Goal: Information Seeking & Learning: Learn about a topic

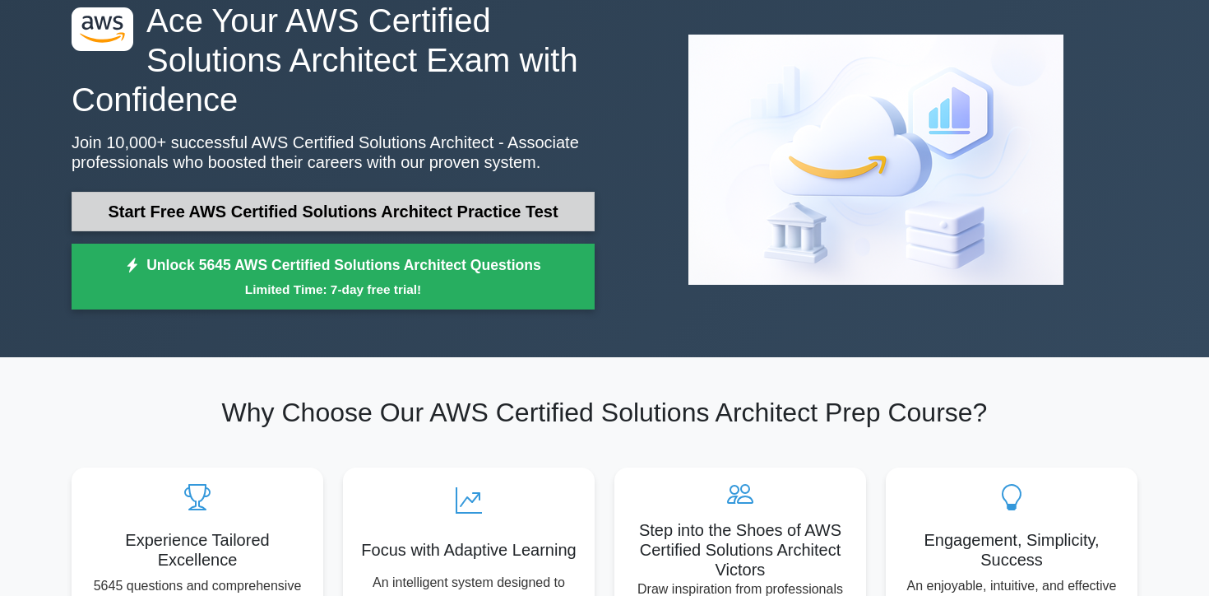
scroll to position [97, 0]
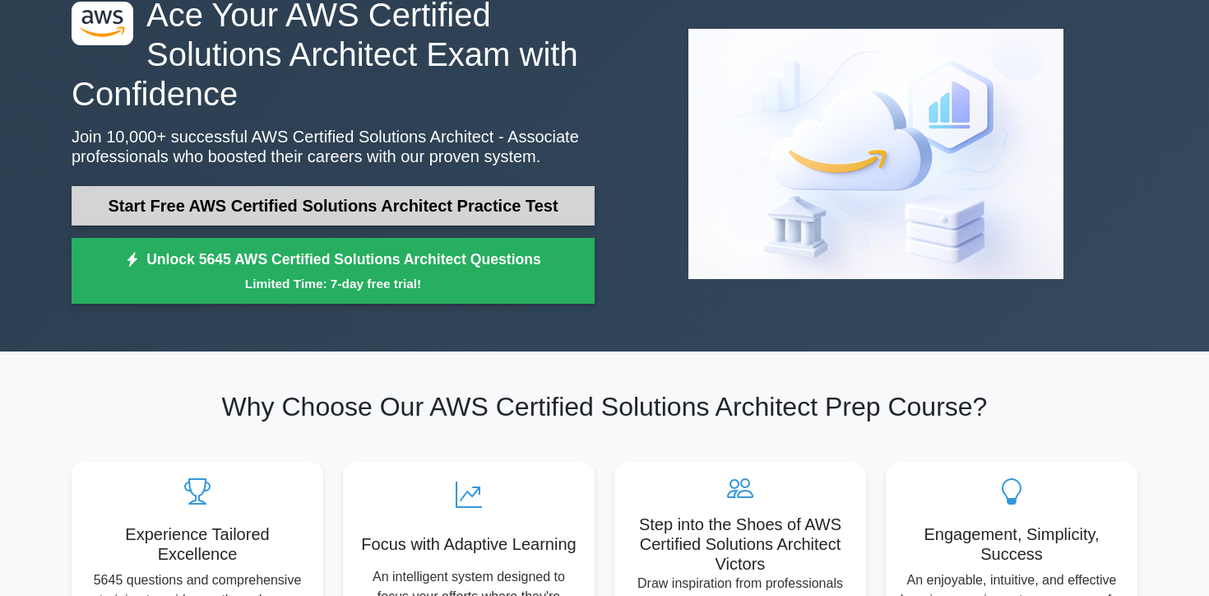
click at [360, 198] on link "Start Free AWS Certified Solutions Architect Practice Test" at bounding box center [333, 205] width 523 height 39
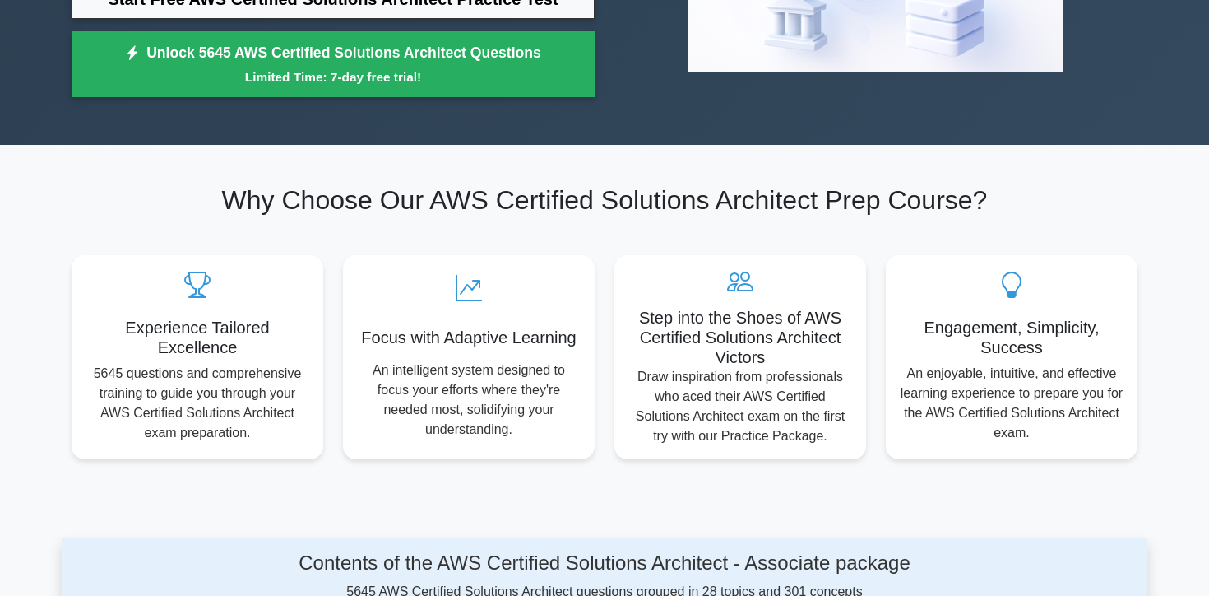
scroll to position [343, 0]
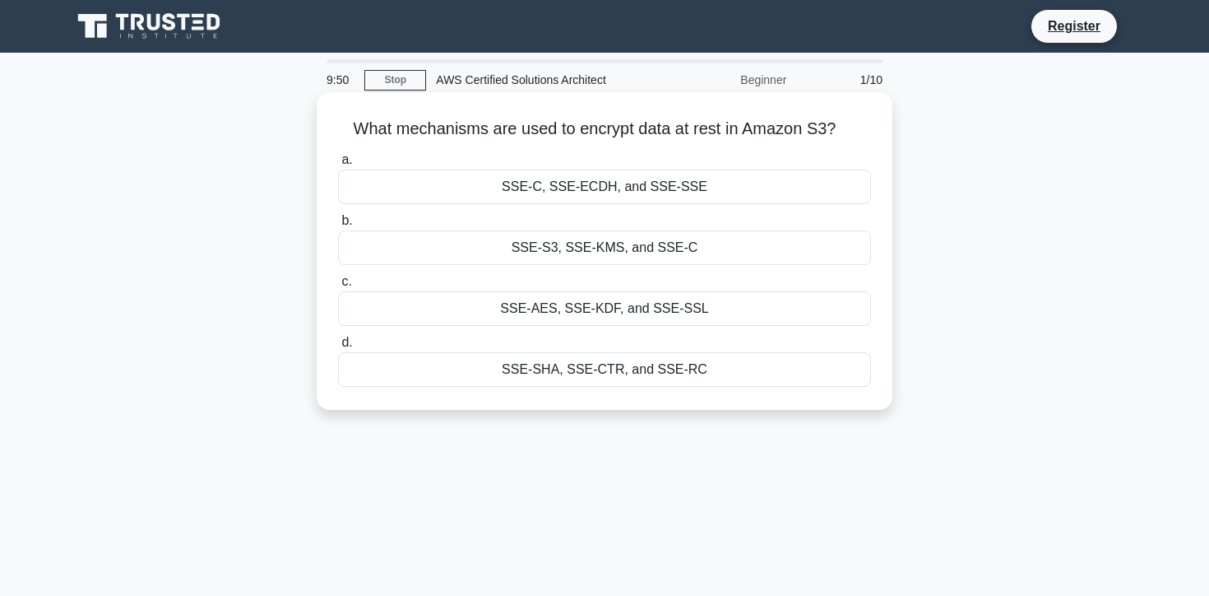
click at [557, 129] on h5 "What mechanisms are used to encrypt data at rest in Amazon S3? .spinner_0XTQ{tr…" at bounding box center [604, 128] width 536 height 21
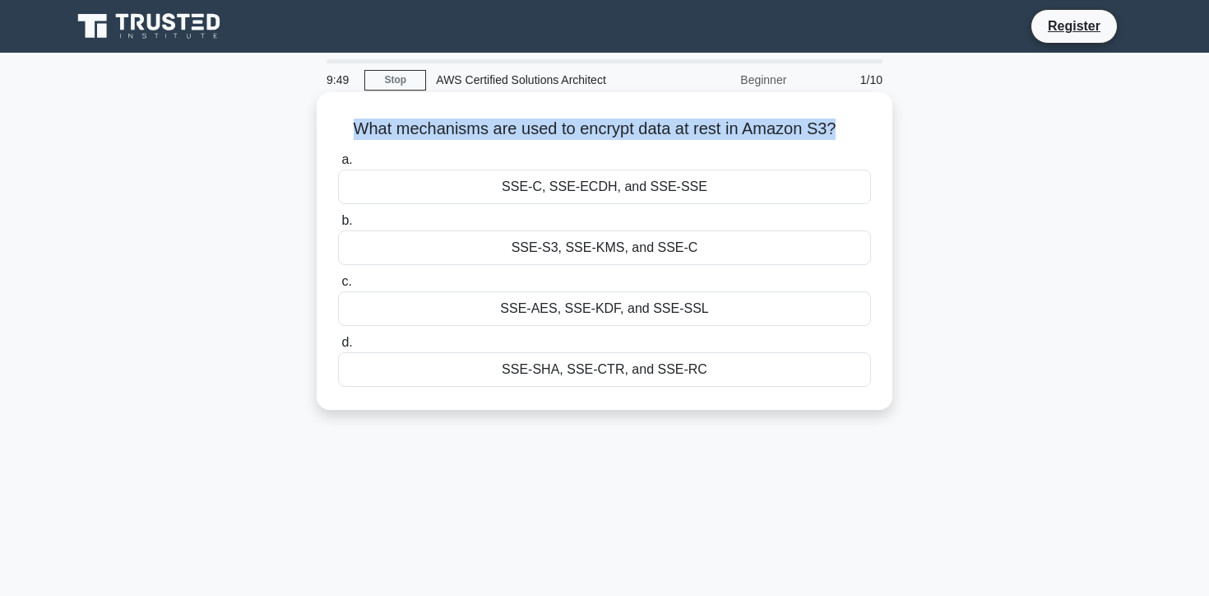
click at [557, 129] on h5 "What mechanisms are used to encrypt data at rest in Amazon S3? .spinner_0XTQ{tr…" at bounding box center [604, 128] width 536 height 21
click at [602, 129] on h5 "What mechanisms are used to encrypt data at rest in Amazon S3? .spinner_0XTQ{tr…" at bounding box center [604, 128] width 536 height 21
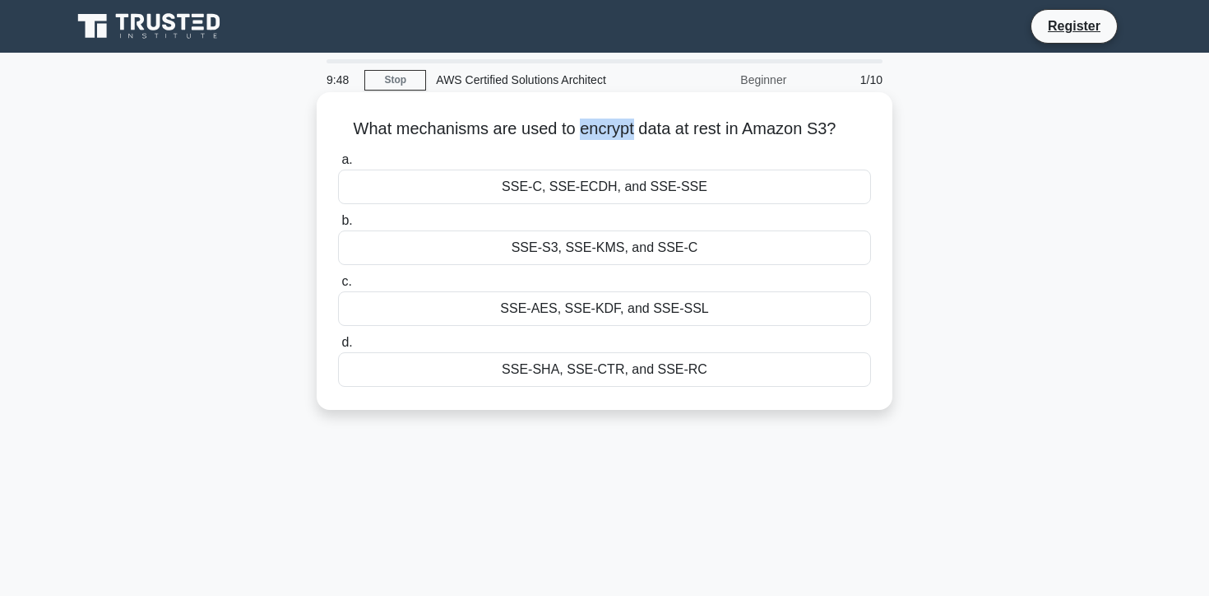
click at [602, 129] on h5 "What mechanisms are used to encrypt data at rest in Amazon S3? .spinner_0XTQ{tr…" at bounding box center [604, 128] width 536 height 21
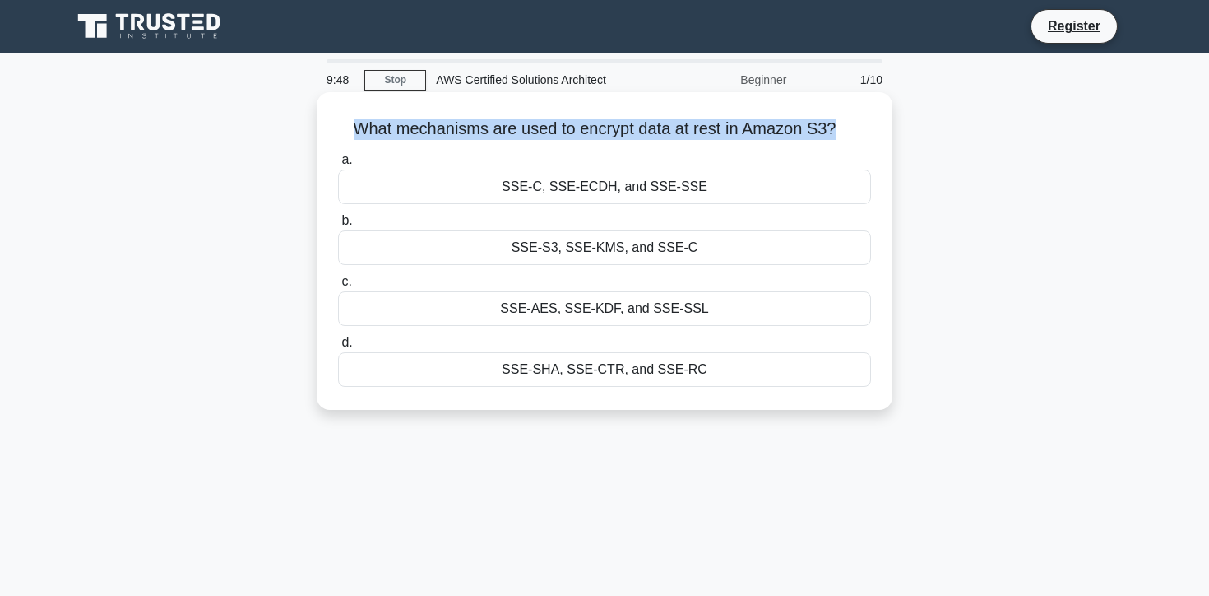
click at [602, 129] on h5 "What mechanisms are used to encrypt data at rest in Amazon S3? .spinner_0XTQ{tr…" at bounding box center [604, 128] width 536 height 21
click at [600, 129] on h5 "What mechanisms are used to encrypt data at rest in Amazon S3? .spinner_0XTQ{tr…" at bounding box center [604, 128] width 536 height 21
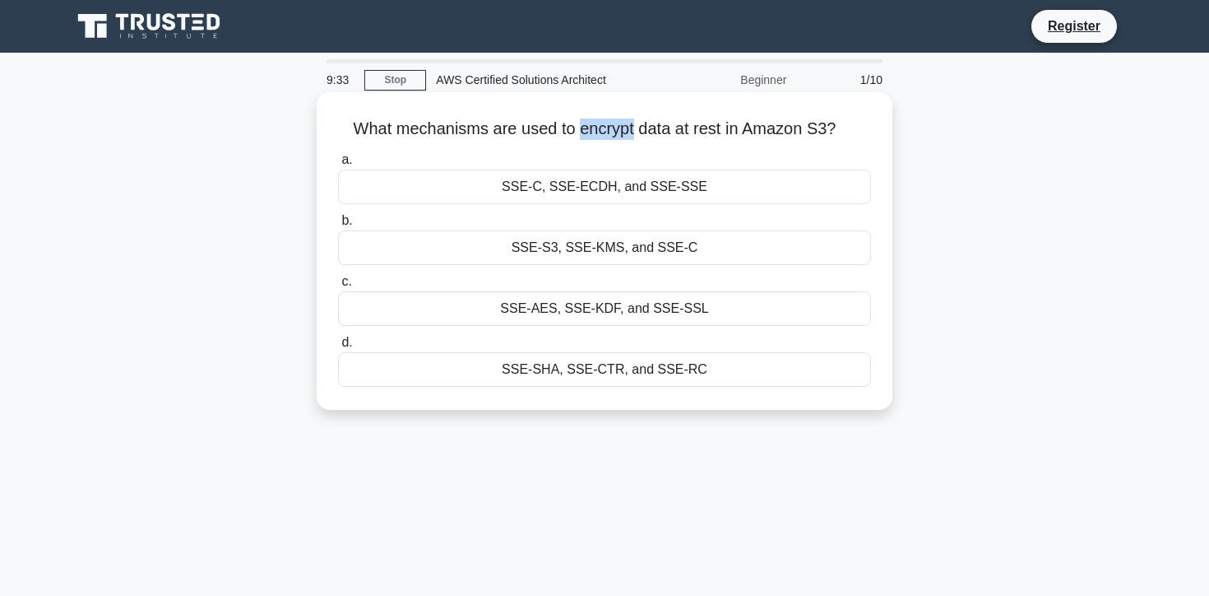
click at [600, 129] on h5 "What mechanisms are used to encrypt data at rest in Amazon S3? .spinner_0XTQ{tr…" at bounding box center [604, 128] width 536 height 21
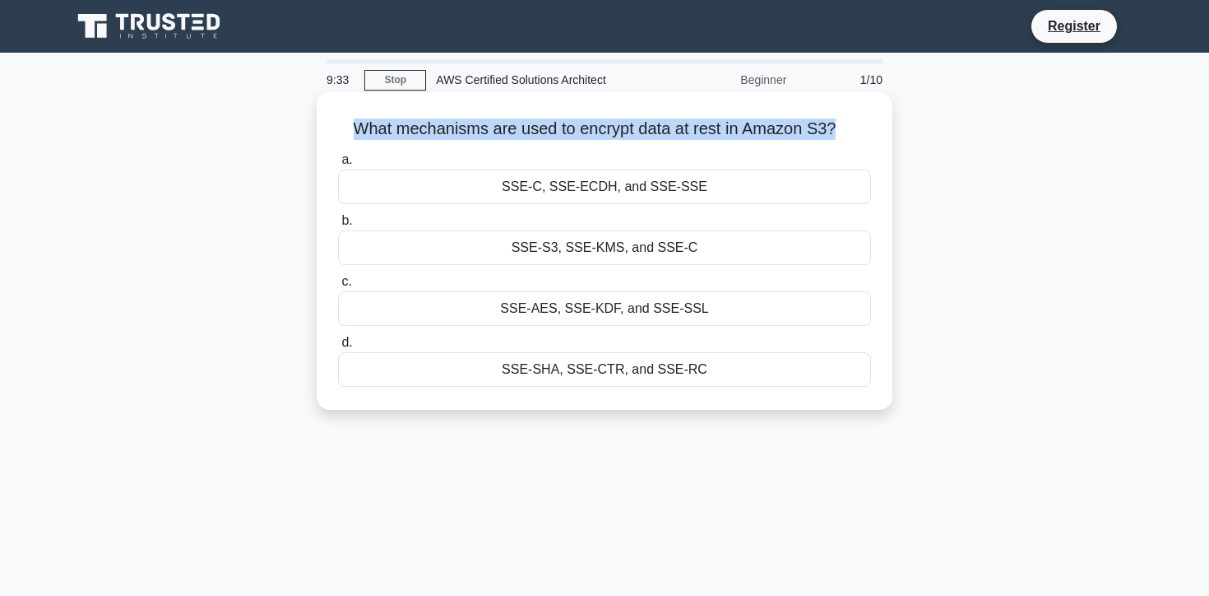
click at [600, 129] on h5 "What mechanisms are used to encrypt data at rest in Amazon S3? .spinner_0XTQ{tr…" at bounding box center [604, 128] width 536 height 21
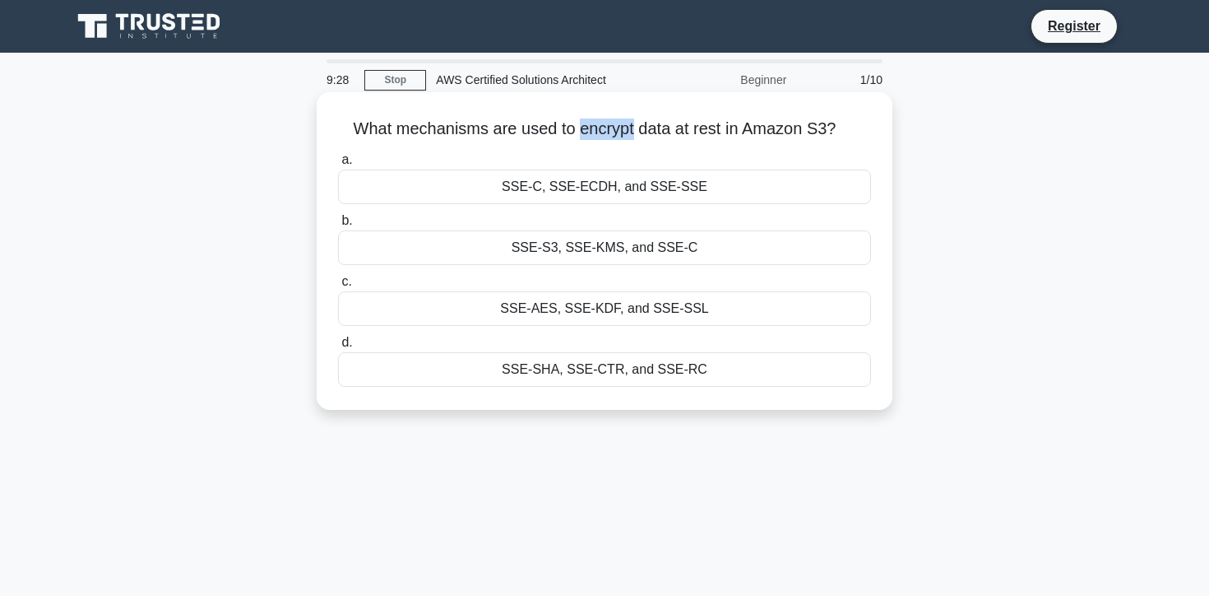
click at [600, 129] on h5 "What mechanisms are used to encrypt data at rest in Amazon S3? .spinner_0XTQ{tr…" at bounding box center [604, 128] width 536 height 21
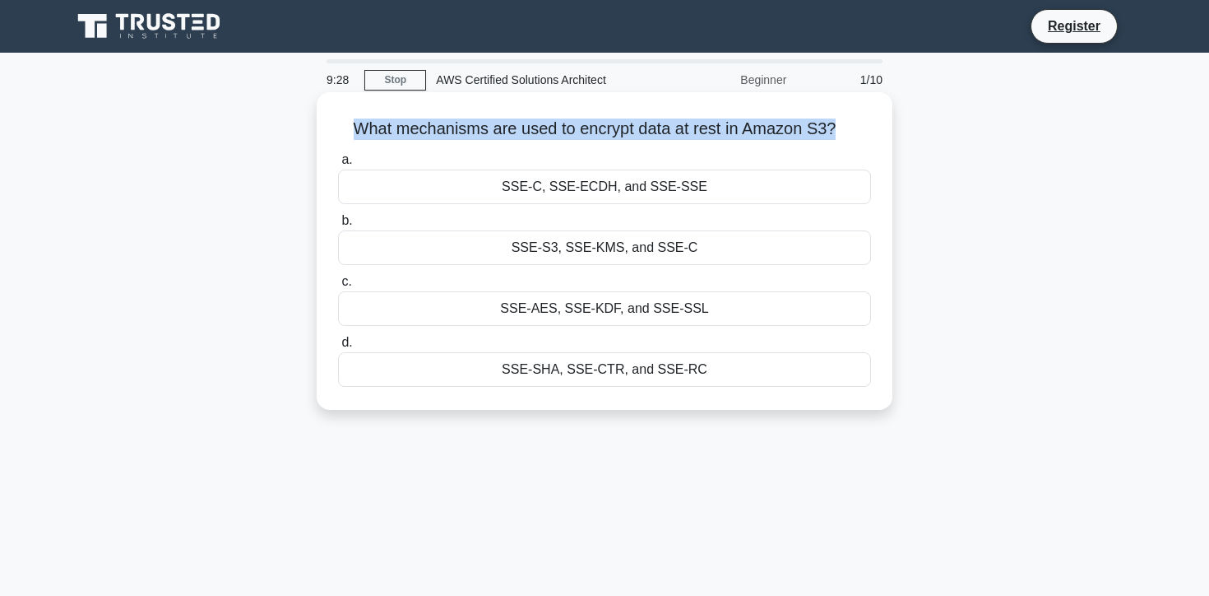
click at [600, 129] on h5 "What mechanisms are used to encrypt data at rest in Amazon S3? .spinner_0XTQ{tr…" at bounding box center [604, 128] width 536 height 21
click at [684, 129] on h5 "What mechanisms are used to encrypt data at rest in Amazon S3? .spinner_0XTQ{tr…" at bounding box center [604, 128] width 536 height 21
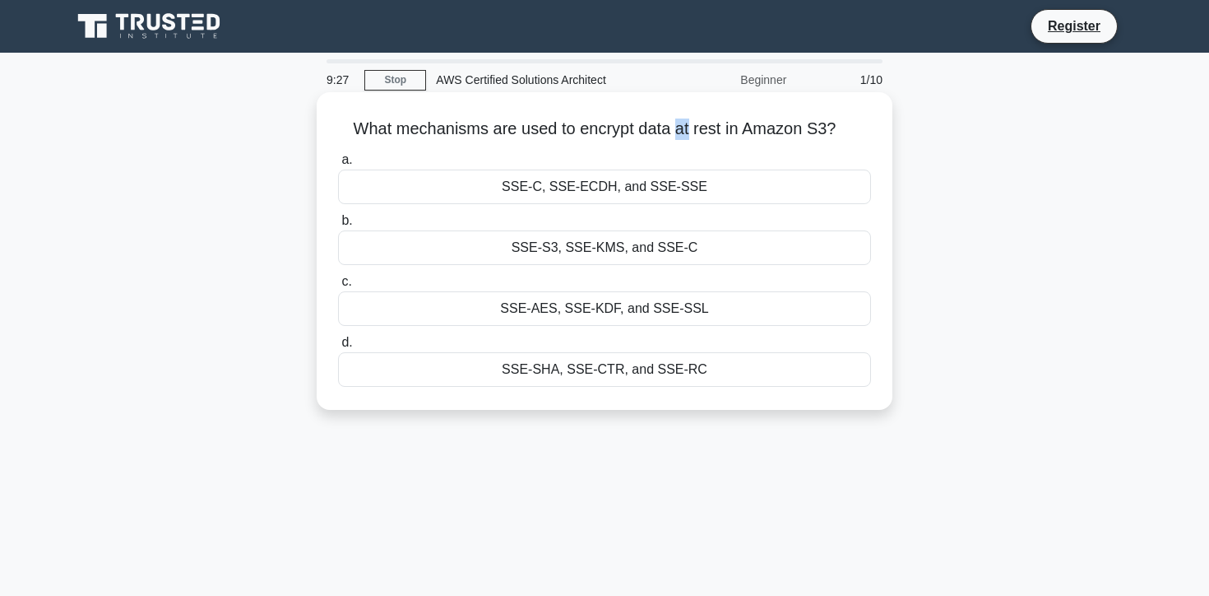
click at [684, 129] on h5 "What mechanisms are used to encrypt data at rest in Amazon S3? .spinner_0XTQ{tr…" at bounding box center [604, 128] width 536 height 21
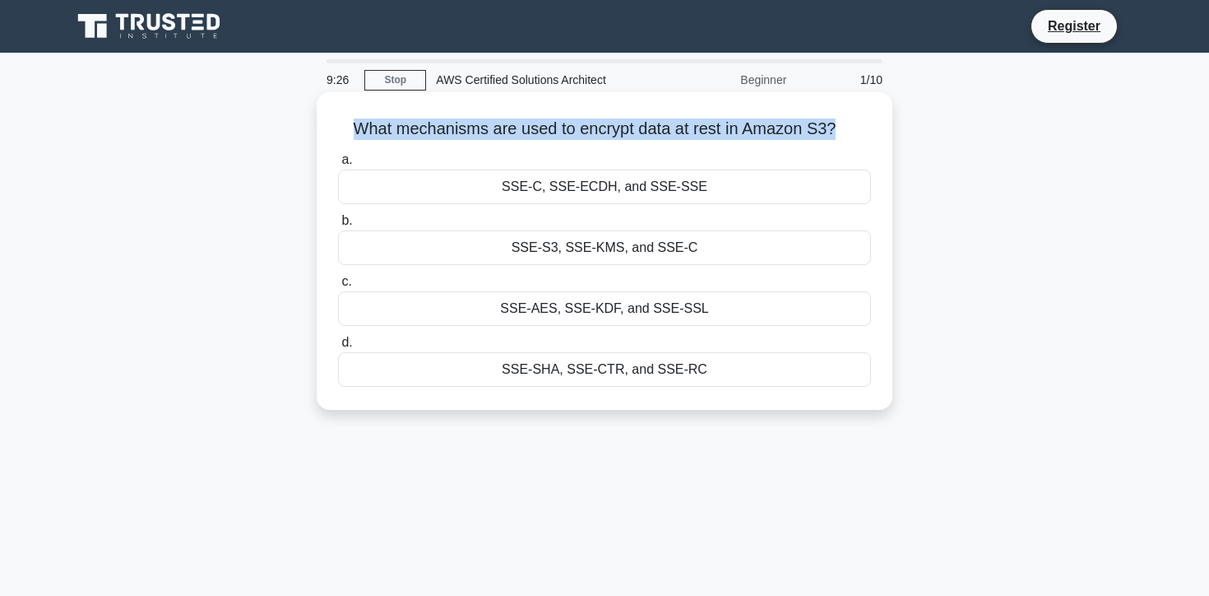
click at [684, 129] on h5 "What mechanisms are used to encrypt data at rest in Amazon S3? .spinner_0XTQ{tr…" at bounding box center [604, 128] width 536 height 21
click at [749, 131] on h5 "What mechanisms are used to encrypt data at rest in Amazon S3? .spinner_0XTQ{tr…" at bounding box center [604, 128] width 536 height 21
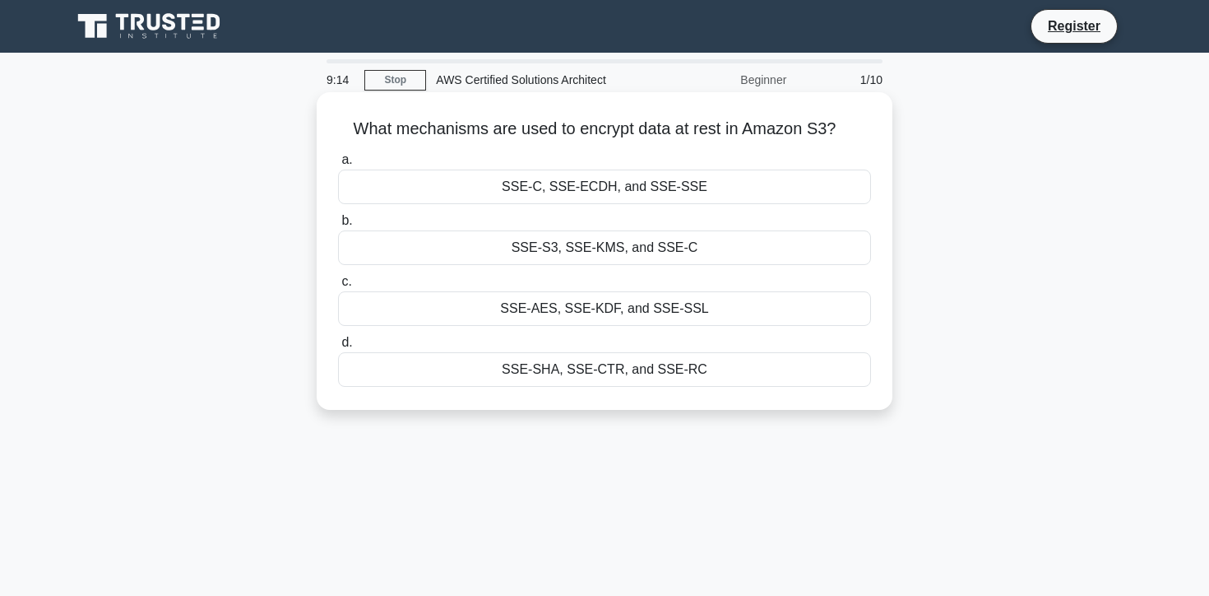
click at [650, 250] on div "SSE-S3, SSE-KMS, and SSE-C" at bounding box center [604, 247] width 533 height 35
click at [338, 226] on input "b. SSE-S3, SSE-KMS, and SSE-C" at bounding box center [338, 221] width 0 height 11
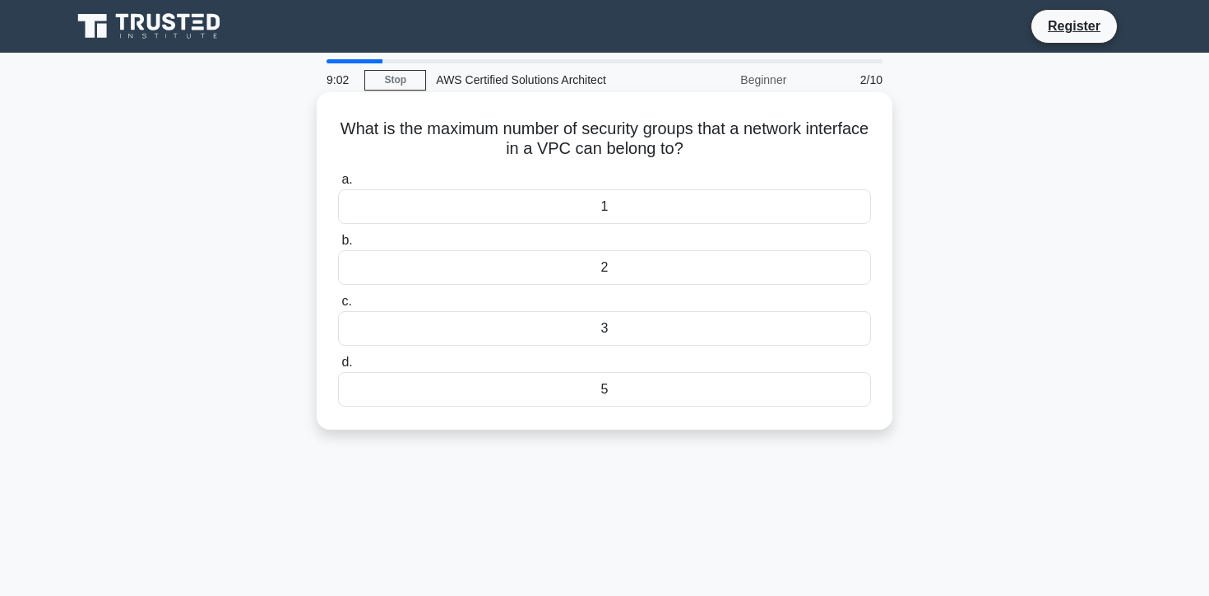
click at [647, 199] on div "1" at bounding box center [604, 206] width 533 height 35
click at [338, 185] on input "a. 1" at bounding box center [338, 179] width 0 height 11
